Goal: Communication & Community: Answer question/provide support

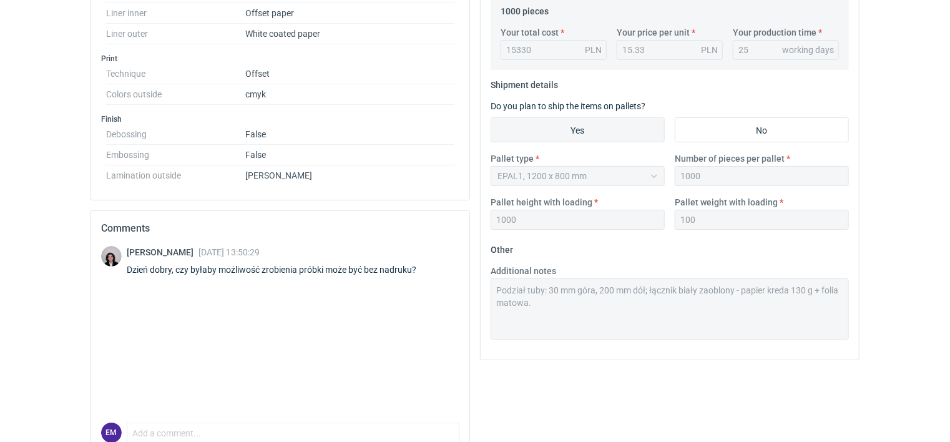
scroll to position [503, 0]
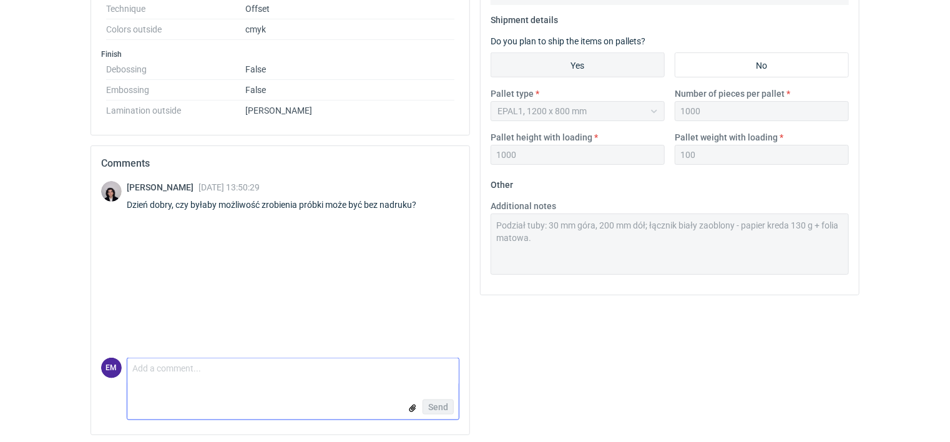
click at [150, 371] on textarea "Comment message" at bounding box center [292, 371] width 331 height 26
click at [144, 368] on textarea "Comment message" at bounding box center [292, 371] width 331 height 26
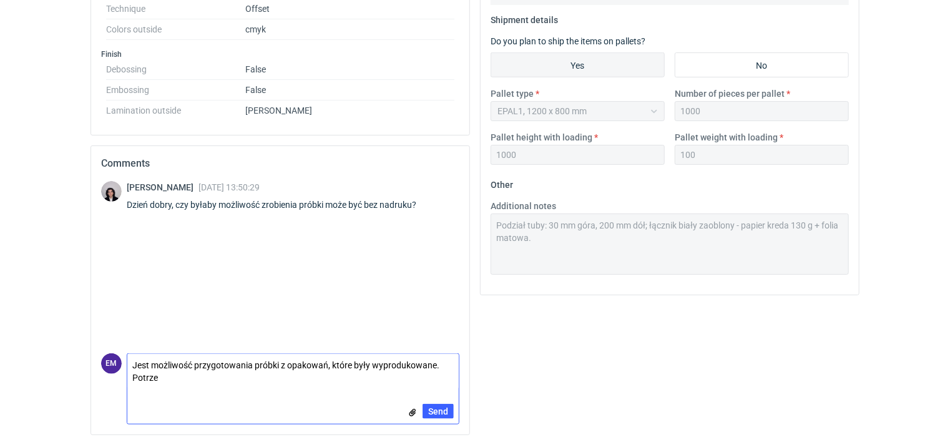
scroll to position [0, 0]
type textarea "Jest możliwość przygotowania próbki z opakowań, które były wyprodukowane. Potrz…"
click at [442, 407] on span "Send" at bounding box center [438, 411] width 20 height 9
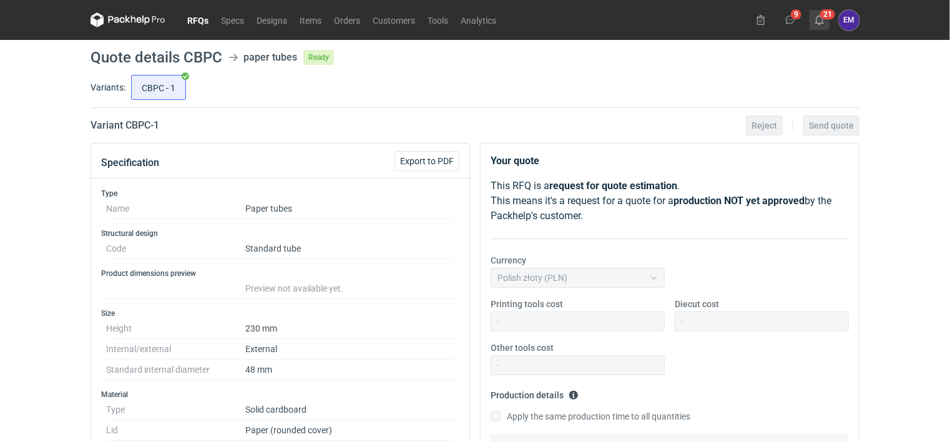
click at [820, 17] on icon at bounding box center [820, 20] width 10 height 10
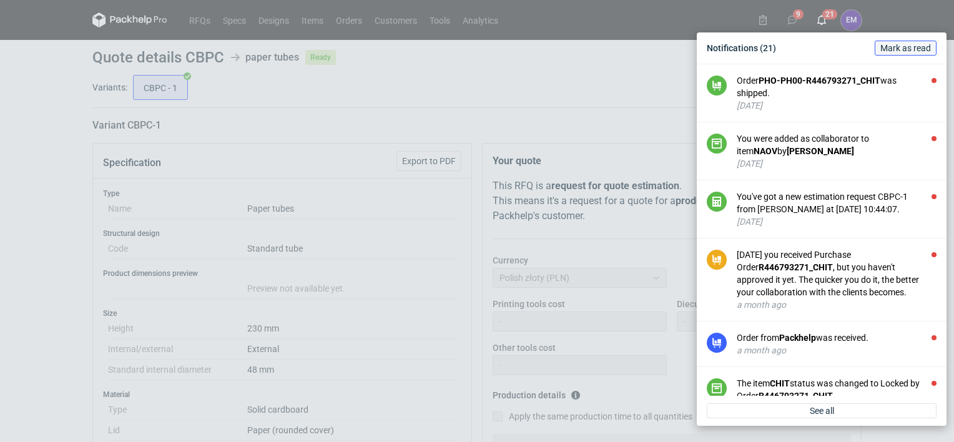
click at [891, 49] on span "Mark as read" at bounding box center [905, 48] width 51 height 9
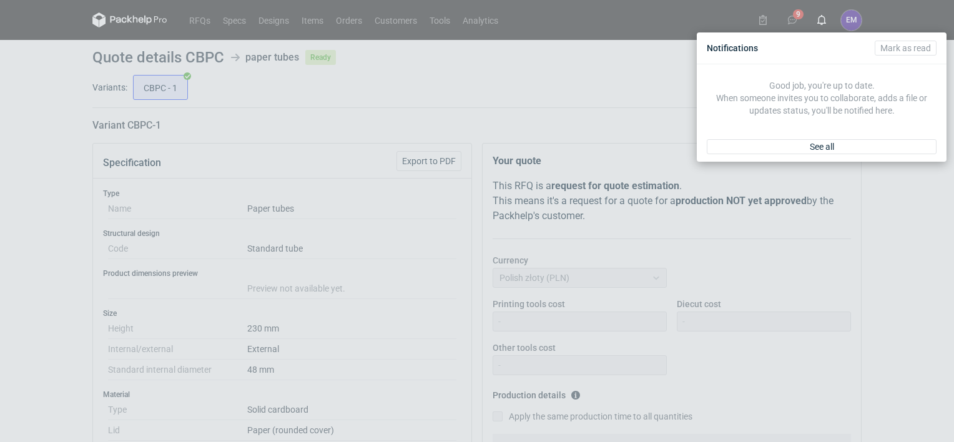
click at [793, 19] on div "Notifications [PERSON_NAME] as read Good job, you're up to date. When someone i…" at bounding box center [477, 221] width 954 height 442
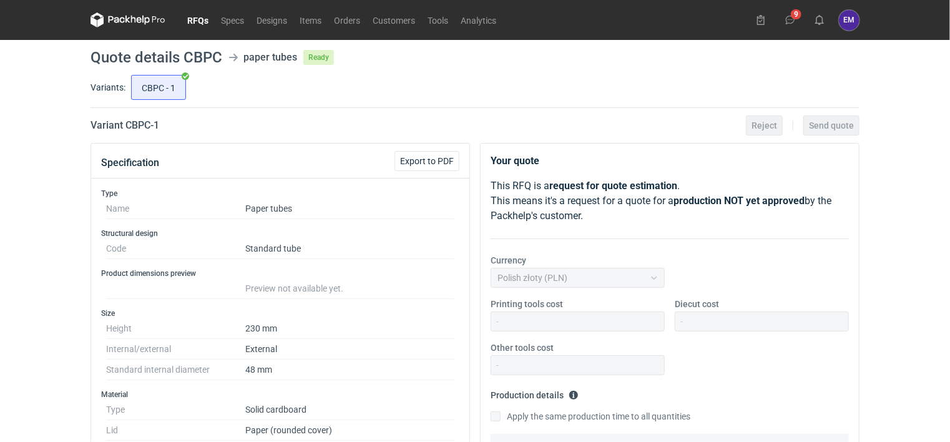
click at [793, 19] on icon at bounding box center [790, 20] width 10 height 10
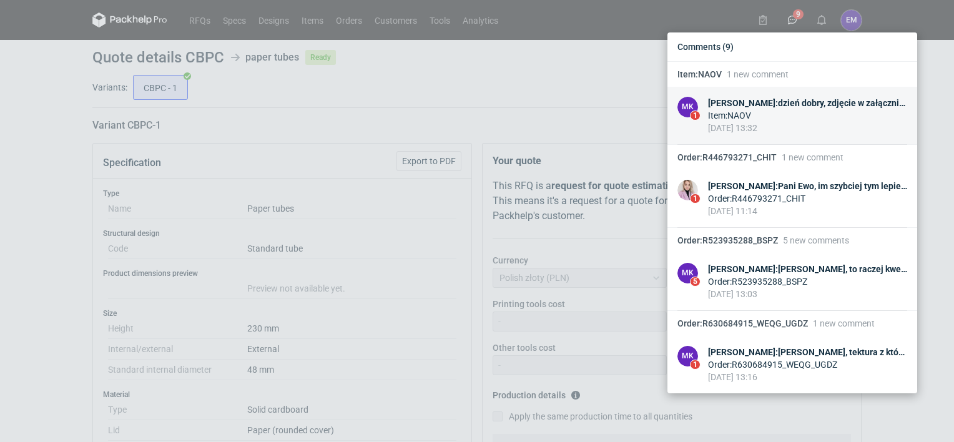
click at [720, 113] on div "Item : NAOV" at bounding box center [807, 115] width 199 height 12
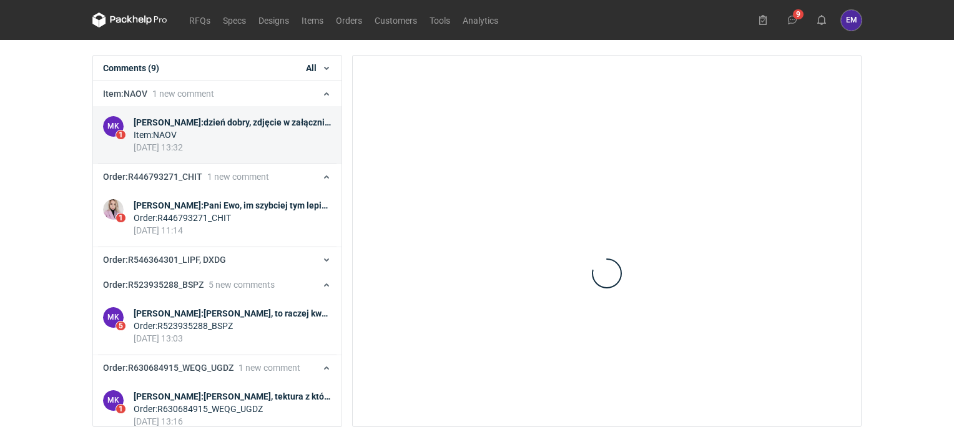
scroll to position [25, 0]
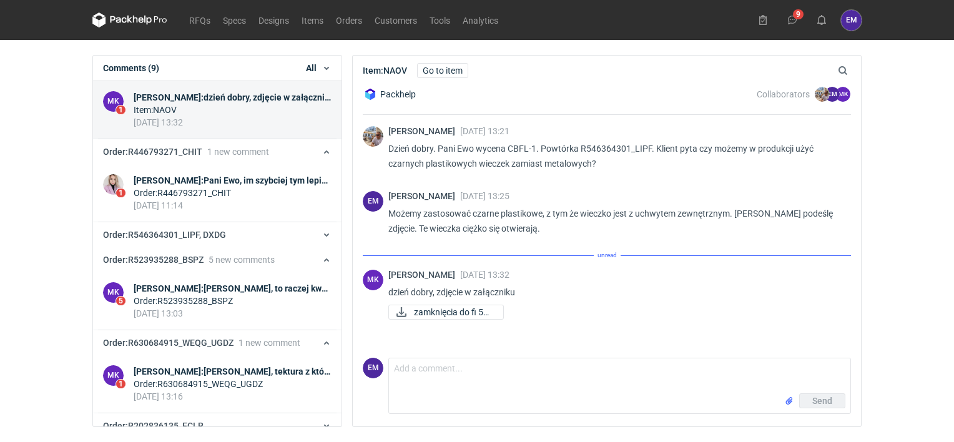
click at [205, 100] on div "[PERSON_NAME] : dzień dobry, zdjęcie w załączniku" at bounding box center [233, 97] width 198 height 12
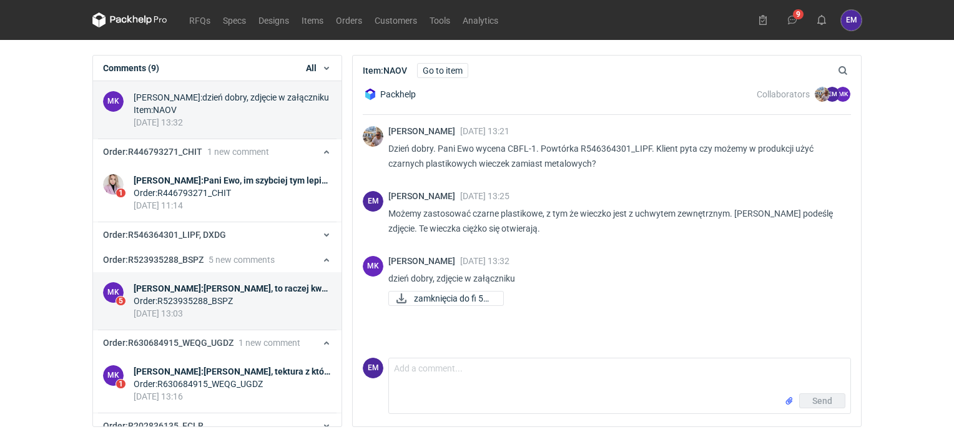
click at [145, 194] on div "Order : R446793271_CHIT" at bounding box center [233, 193] width 198 height 12
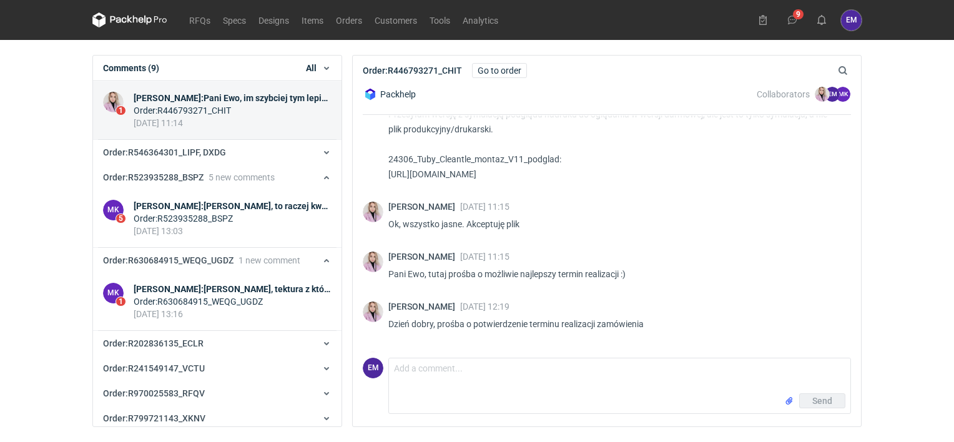
scroll to position [809, 0]
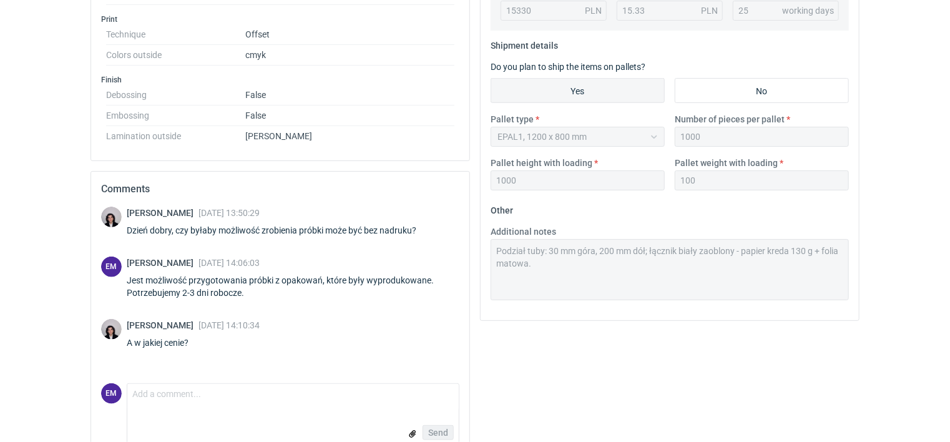
scroll to position [503, 0]
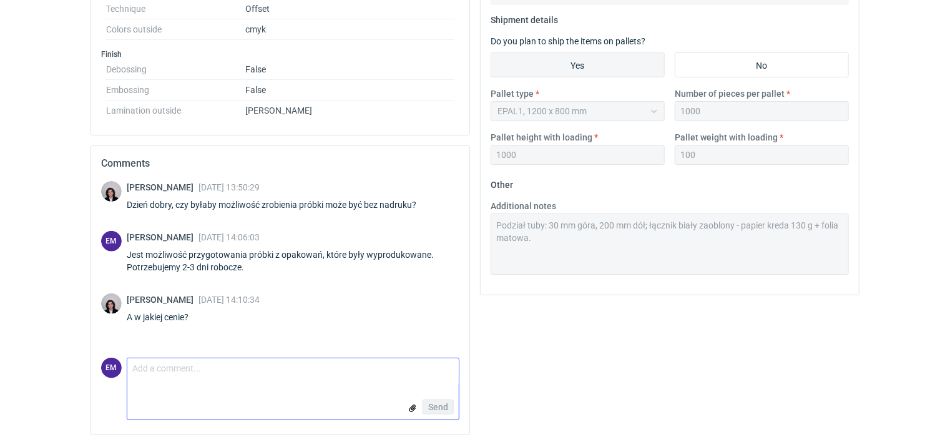
click at [159, 367] on textarea "Comment message" at bounding box center [292, 371] width 331 height 26
drag, startPoint x: 309, startPoint y: 368, endPoint x: 295, endPoint y: 370, distance: 14.5
click at [295, 370] on textarea "Bezpłatnie, koszt przesyłki po Państwa stre." at bounding box center [292, 371] width 331 height 26
type textarea "Bezpłatnie, koszt przesyłki po Państwa stronie"
click at [434, 408] on span "Send" at bounding box center [438, 407] width 20 height 9
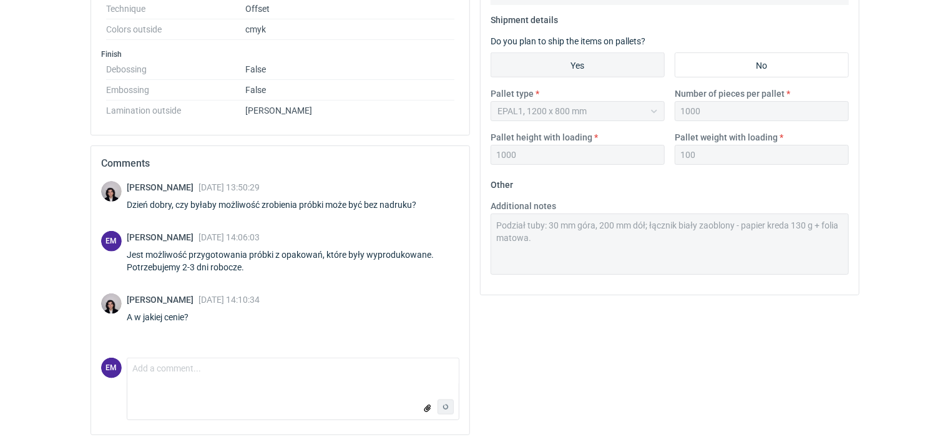
scroll to position [35, 0]
